Goal: Information Seeking & Learning: Learn about a topic

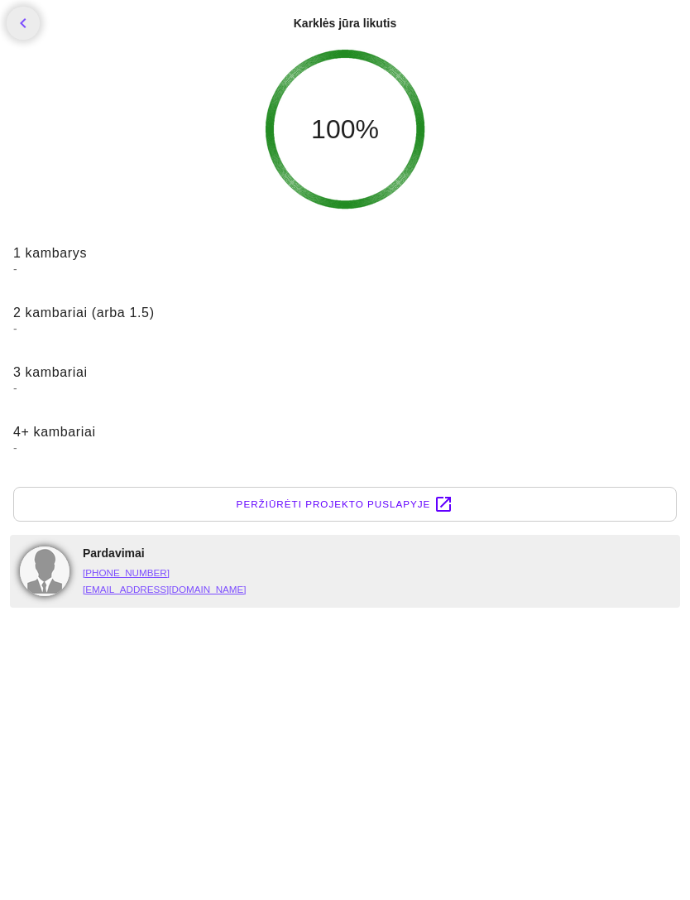
click at [400, 503] on span "Peržiūrėti projekto puslapyje" at bounding box center [334, 504] width 195 height 17
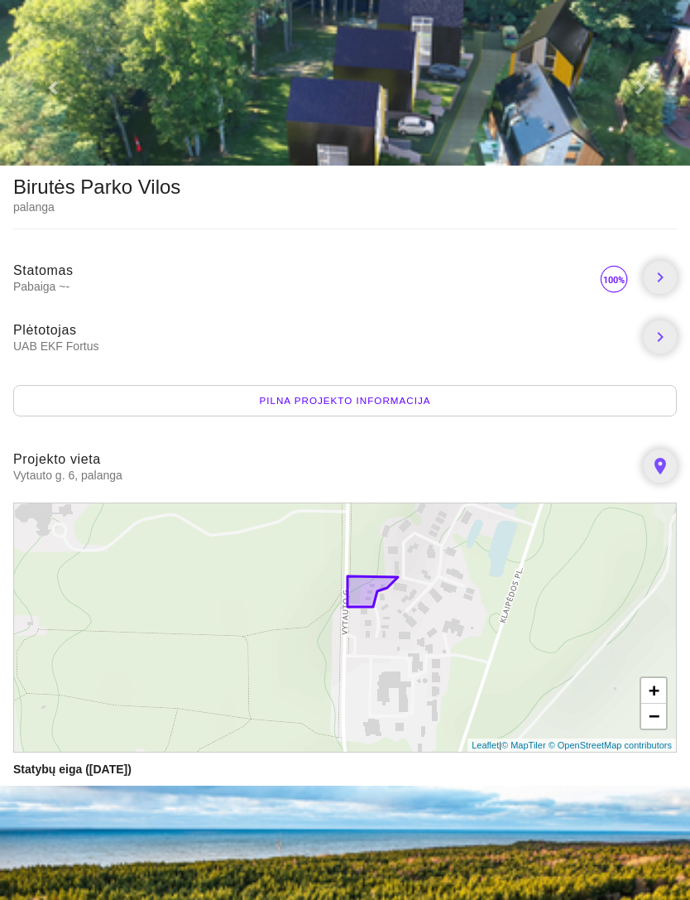
click at [392, 581] on icon at bounding box center [373, 591] width 51 height 31
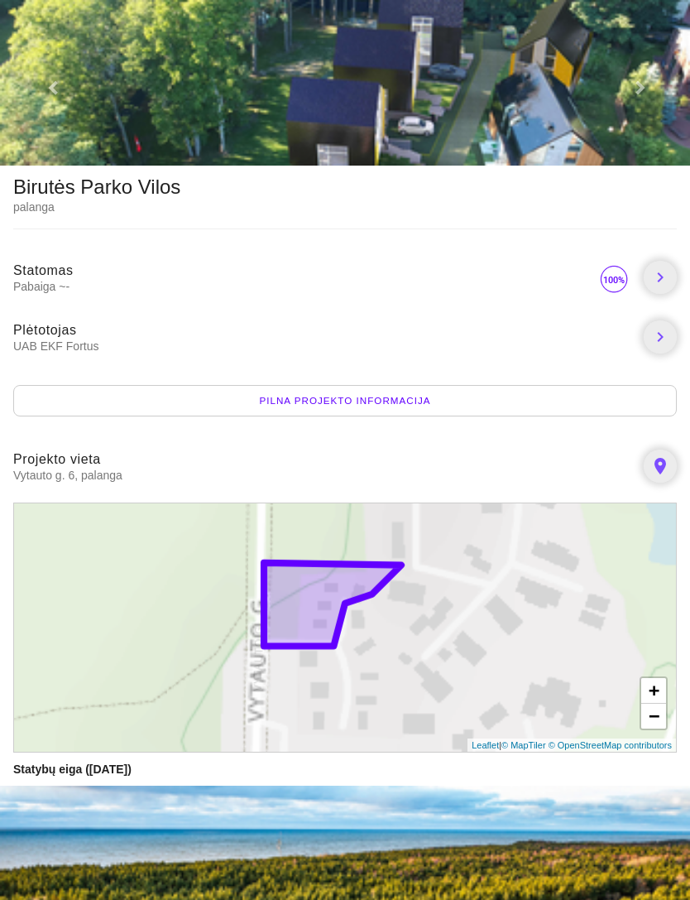
click at [392, 589] on div "+ − Leaflet | © MapTiler © OpenStreetMap contributors" at bounding box center [345, 628] width 664 height 250
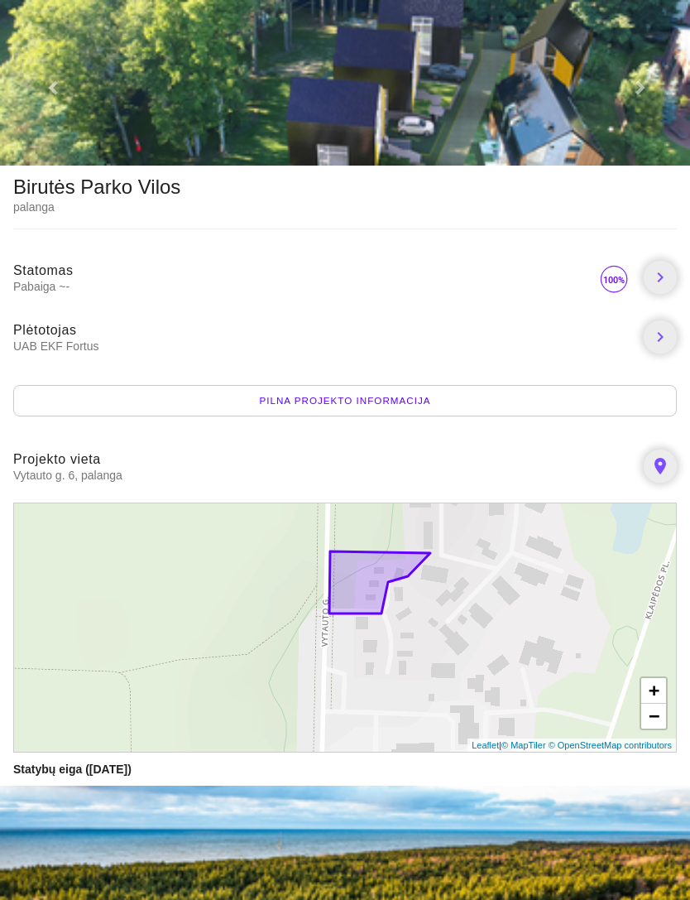
click at [364, 574] on icon at bounding box center [380, 582] width 101 height 62
click at [624, 550] on div "+ − Leaflet | © MapTiler © OpenStreetMap contributors" at bounding box center [345, 628] width 664 height 250
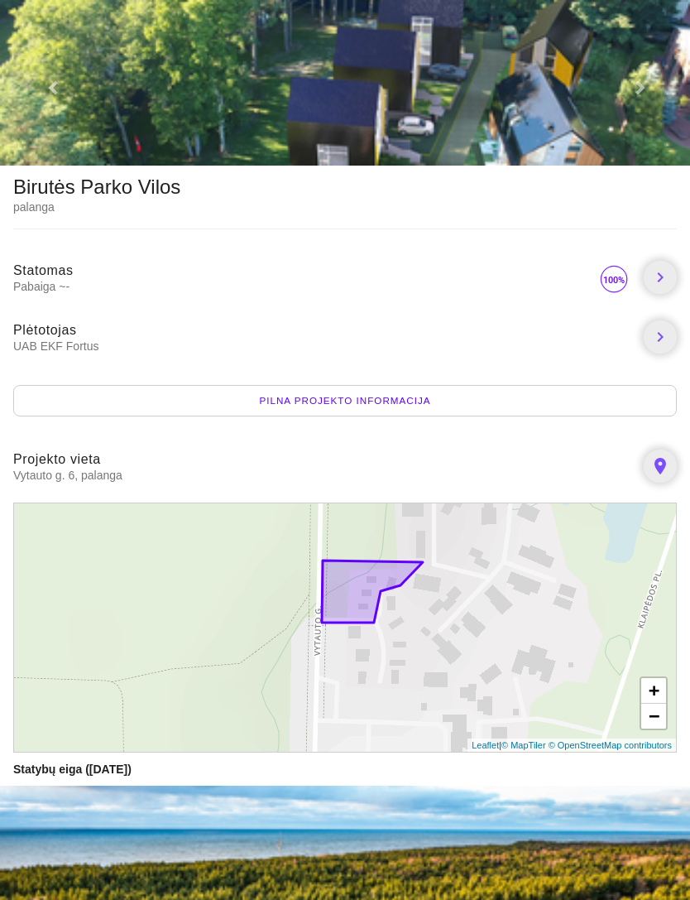
click at [597, 613] on div "+ − Leaflet | © MapTiler © OpenStreetMap contributors" at bounding box center [345, 628] width 664 height 250
